Goal: Find specific page/section: Find specific page/section

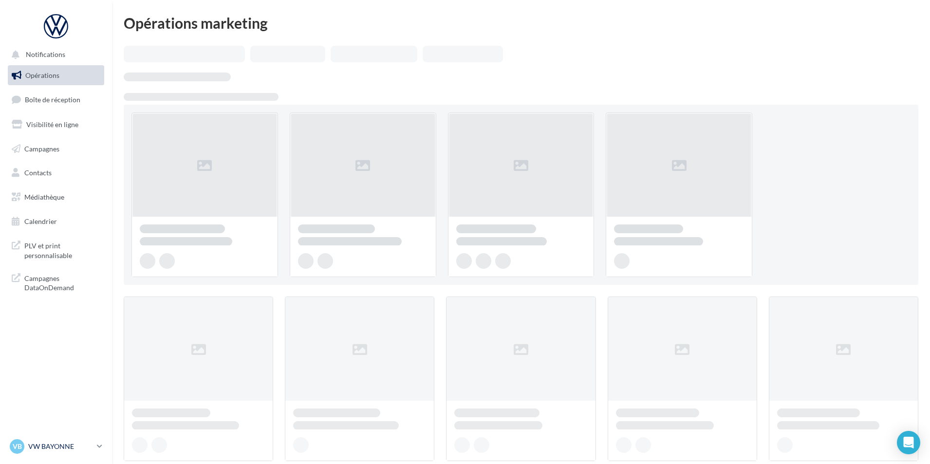
click at [86, 444] on p "VW BAYONNE" at bounding box center [60, 447] width 65 height 10
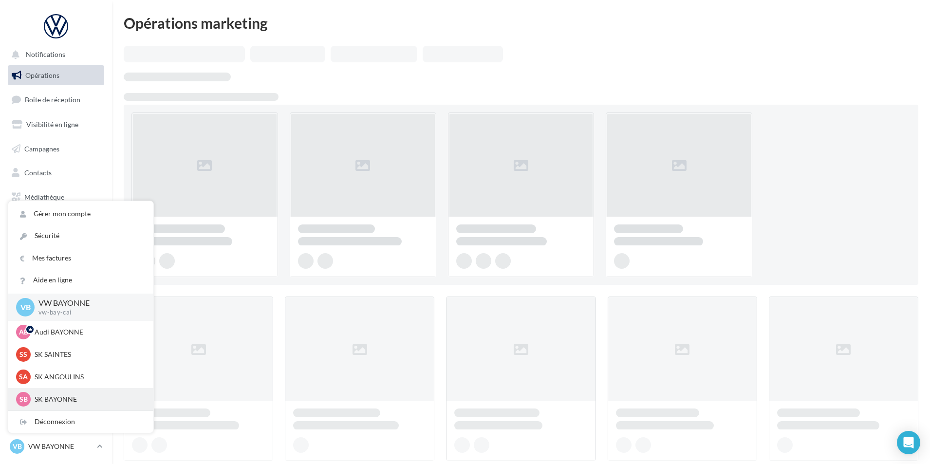
click at [72, 400] on p "SK BAYONNE" at bounding box center [88, 399] width 107 height 10
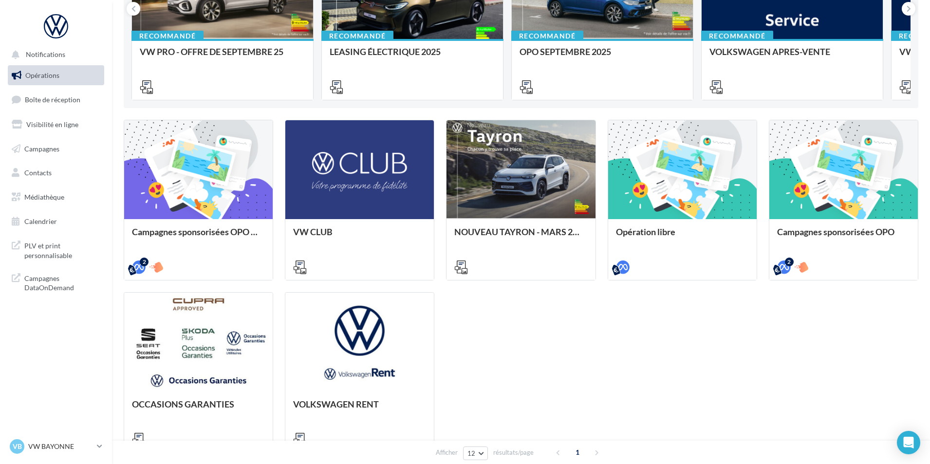
scroll to position [195, 0]
click at [82, 443] on p "VW BAYONNE" at bounding box center [60, 447] width 65 height 10
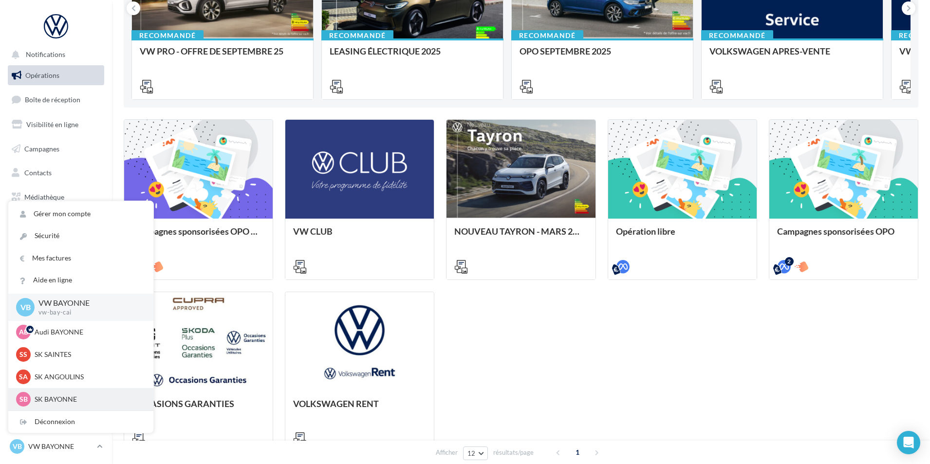
click at [72, 396] on p "SK BAYONNE" at bounding box center [88, 399] width 107 height 10
